Goal: Task Accomplishment & Management: Use online tool/utility

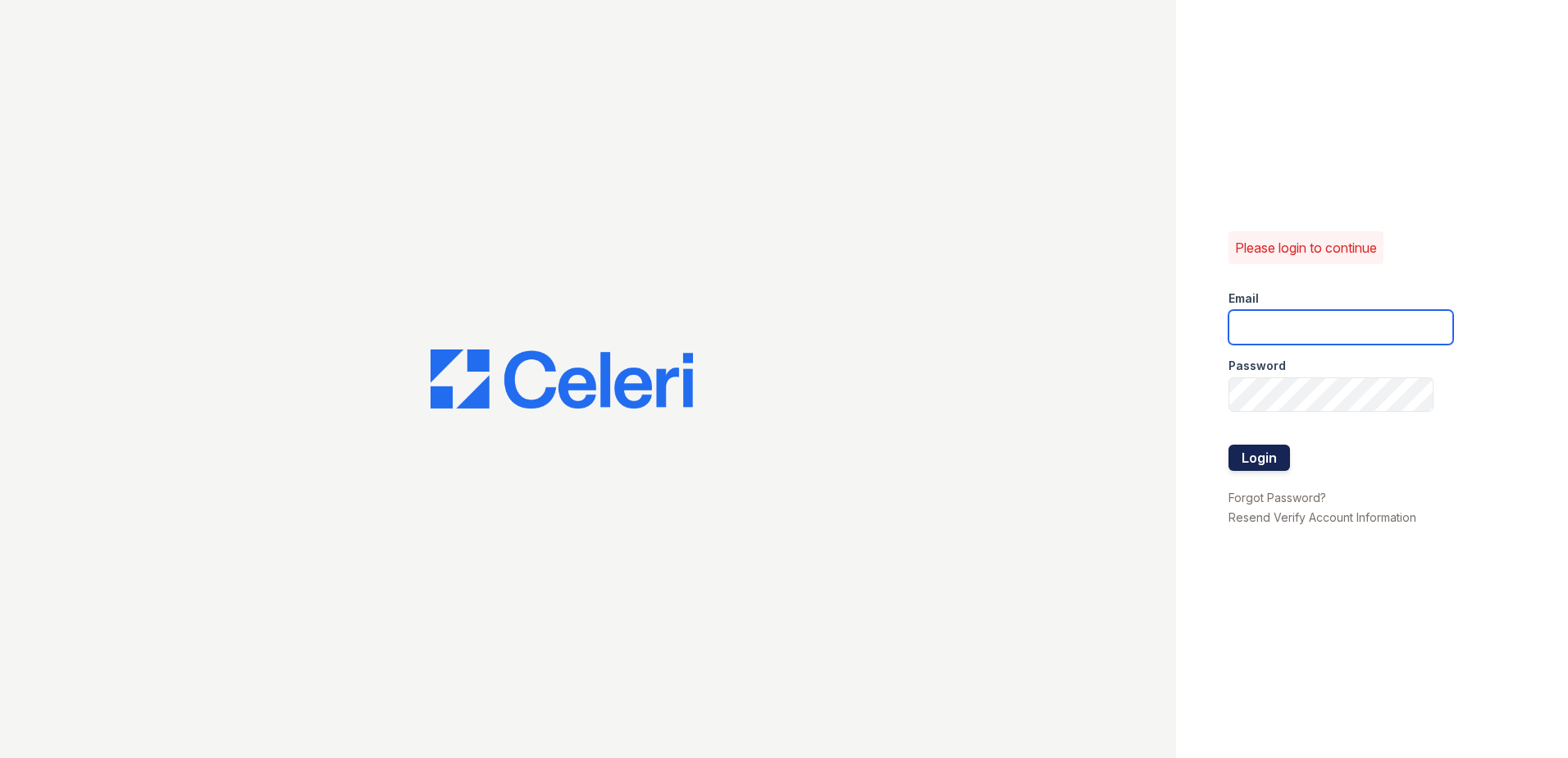
type input "[EMAIL_ADDRESS][DOMAIN_NAME]"
click at [1270, 450] on button "Login" at bounding box center [1259, 457] width 61 height 27
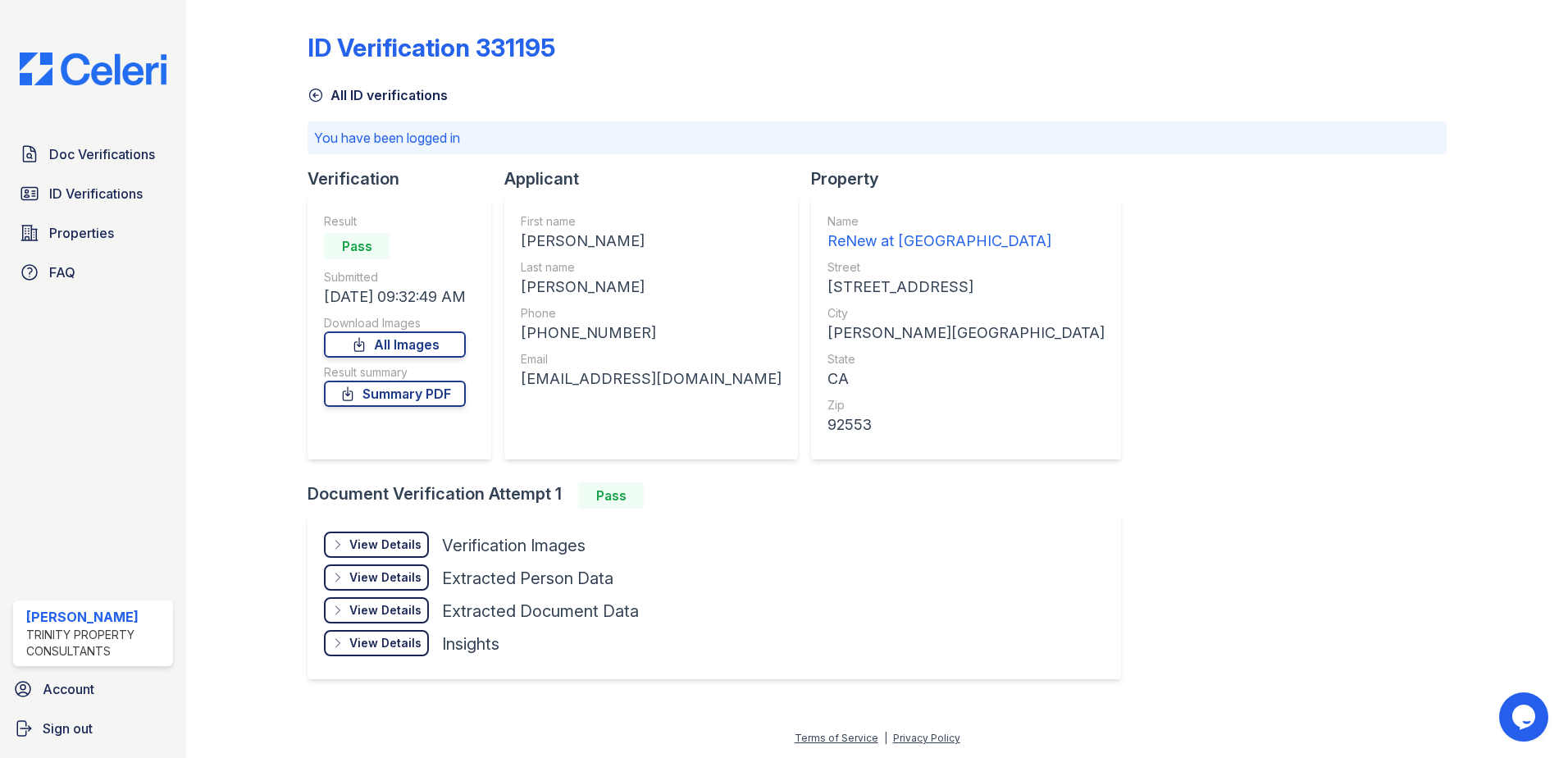
drag, startPoint x: 650, startPoint y: 241, endPoint x: 522, endPoint y: 247, distance: 128.1
click at [522, 247] on div "LANIER ANTONIO" at bounding box center [651, 240] width 260 height 23
drag, startPoint x: 522, startPoint y: 247, endPoint x: 533, endPoint y: 243, distance: 11.7
copy div "LANIER ANTONIO"
drag, startPoint x: 657, startPoint y: 286, endPoint x: 518, endPoint y: 286, distance: 139.0
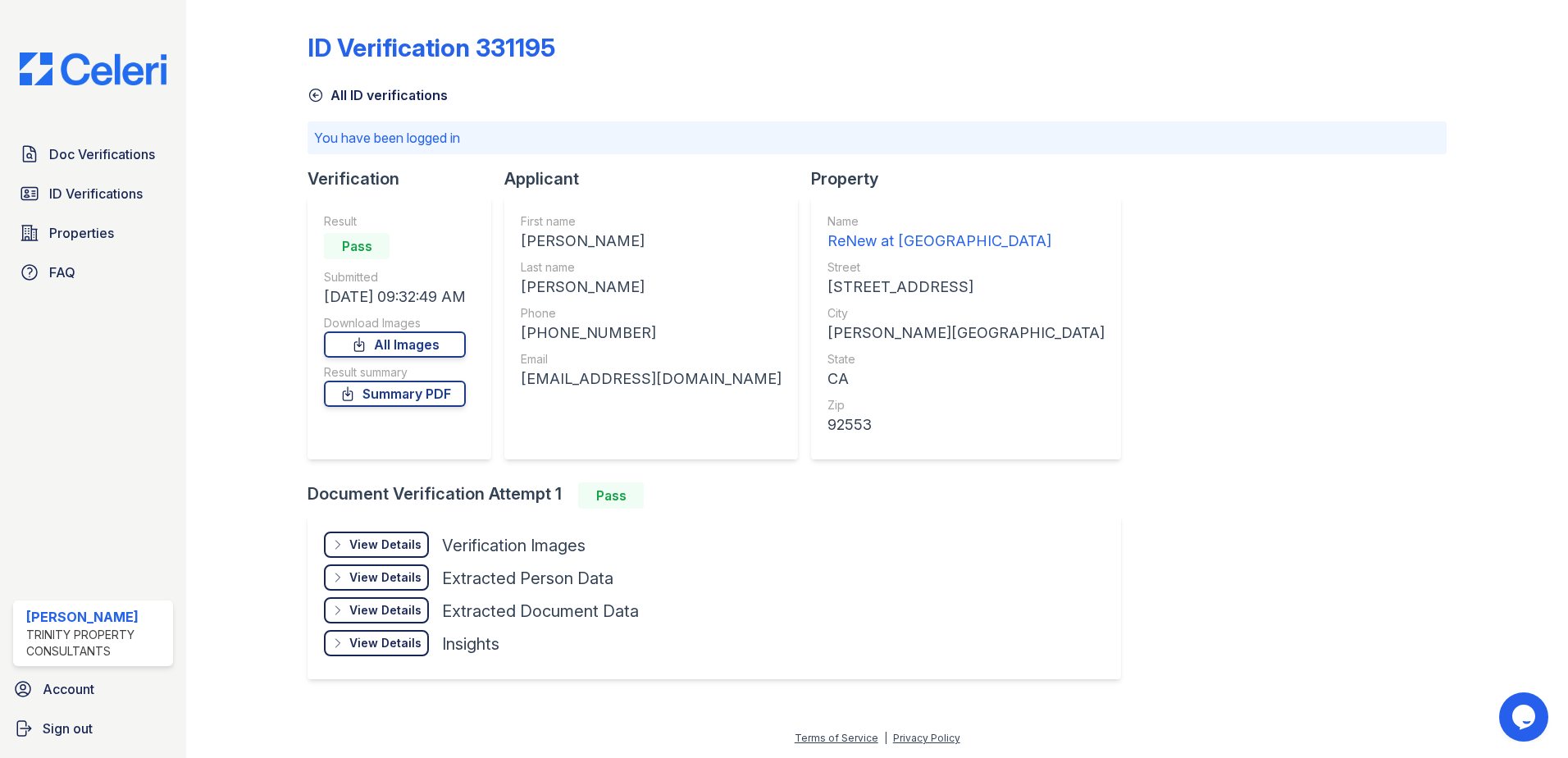
click at [518, 286] on div "First name LANIER ANTONIO Last name LOPEZ BENAVIDES Phone +19514353232 Email la…" at bounding box center [651, 328] width 293 height 262
drag, startPoint x: 518, startPoint y: 286, endPoint x: 529, endPoint y: 286, distance: 11.0
copy div "LOPEZ BENAVIDES"
drag, startPoint x: 639, startPoint y: 331, endPoint x: 538, endPoint y: 338, distance: 101.2
click at [538, 338] on div "+19514353232" at bounding box center [651, 333] width 260 height 23
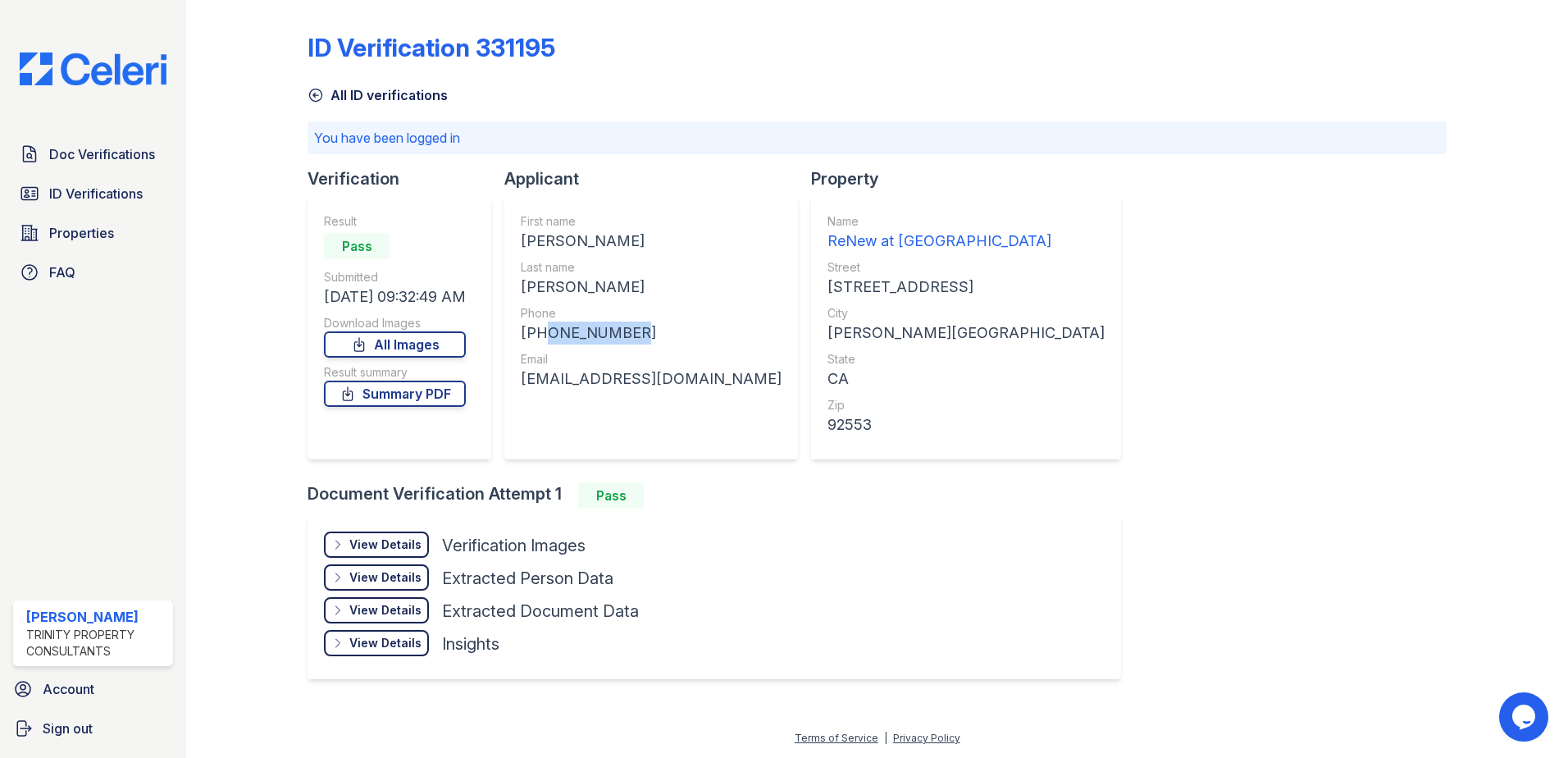
copy div "9514353232"
drag, startPoint x: 712, startPoint y: 385, endPoint x: 521, endPoint y: 389, distance: 191.0
click at [521, 389] on div "First name LANIER ANTONIO Last name LOPEZ BENAVIDES Phone +19514353232 Email la…" at bounding box center [651, 328] width 293 height 262
drag, startPoint x: 521, startPoint y: 389, endPoint x: 542, endPoint y: 383, distance: 21.8
copy div "lanierlopez1704@gmail.com"
